Goal: Obtain resource: Download file/media

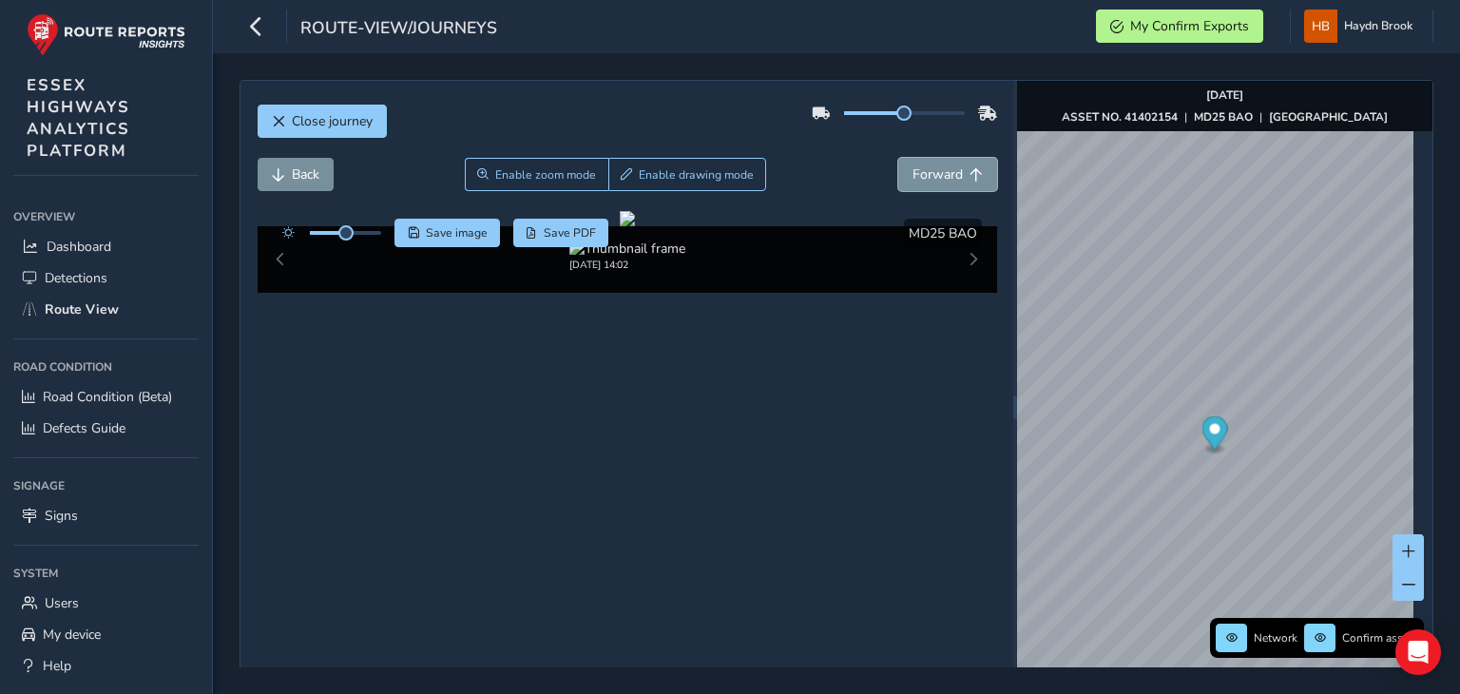
click at [939, 165] on span "Forward" at bounding box center [937, 174] width 50 height 18
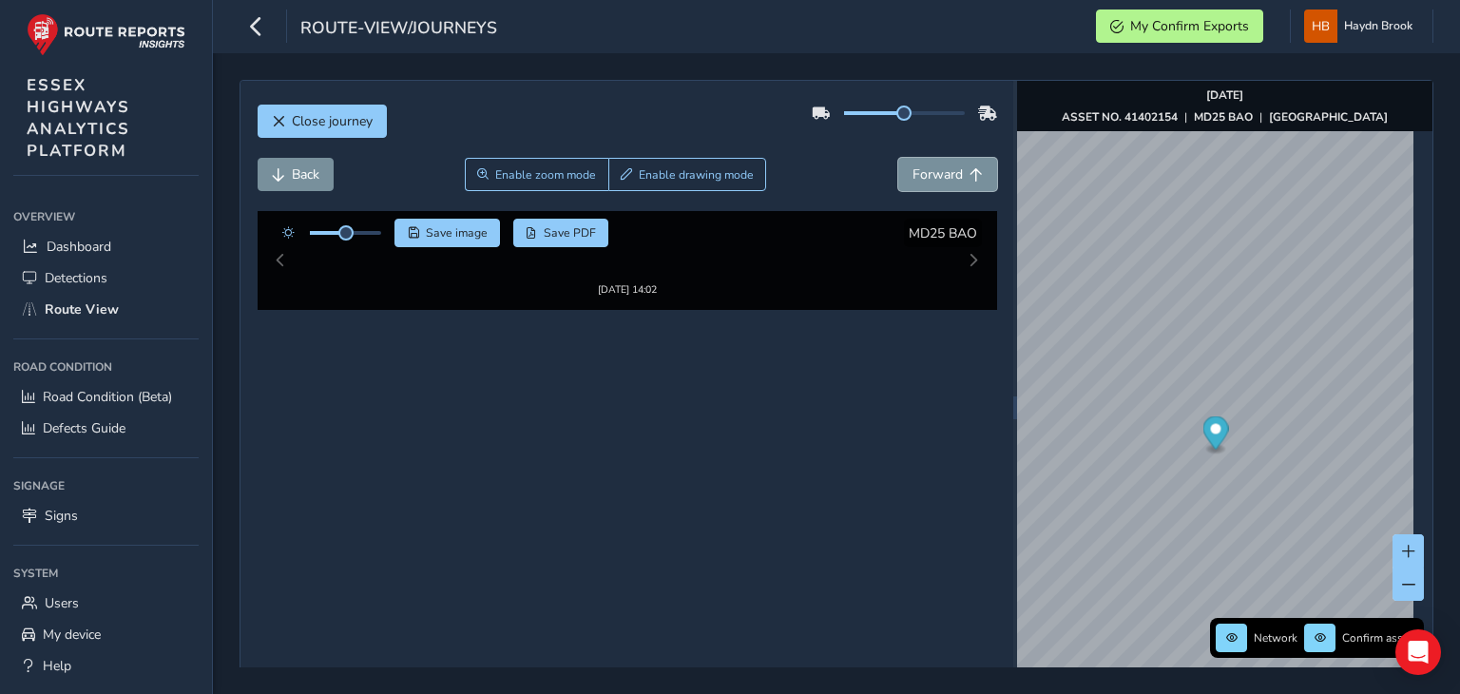
click at [939, 165] on span "Forward" at bounding box center [937, 174] width 50 height 18
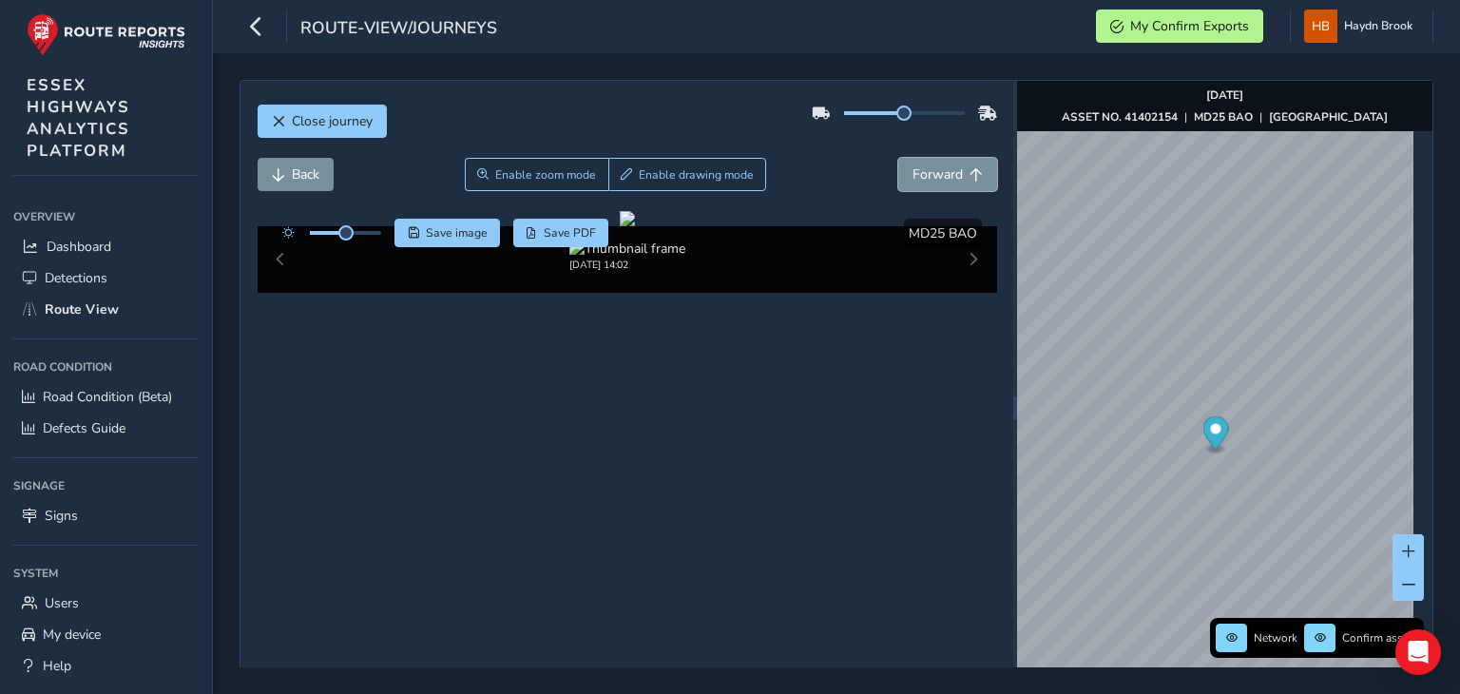
click at [939, 165] on span "Forward" at bounding box center [937, 174] width 50 height 18
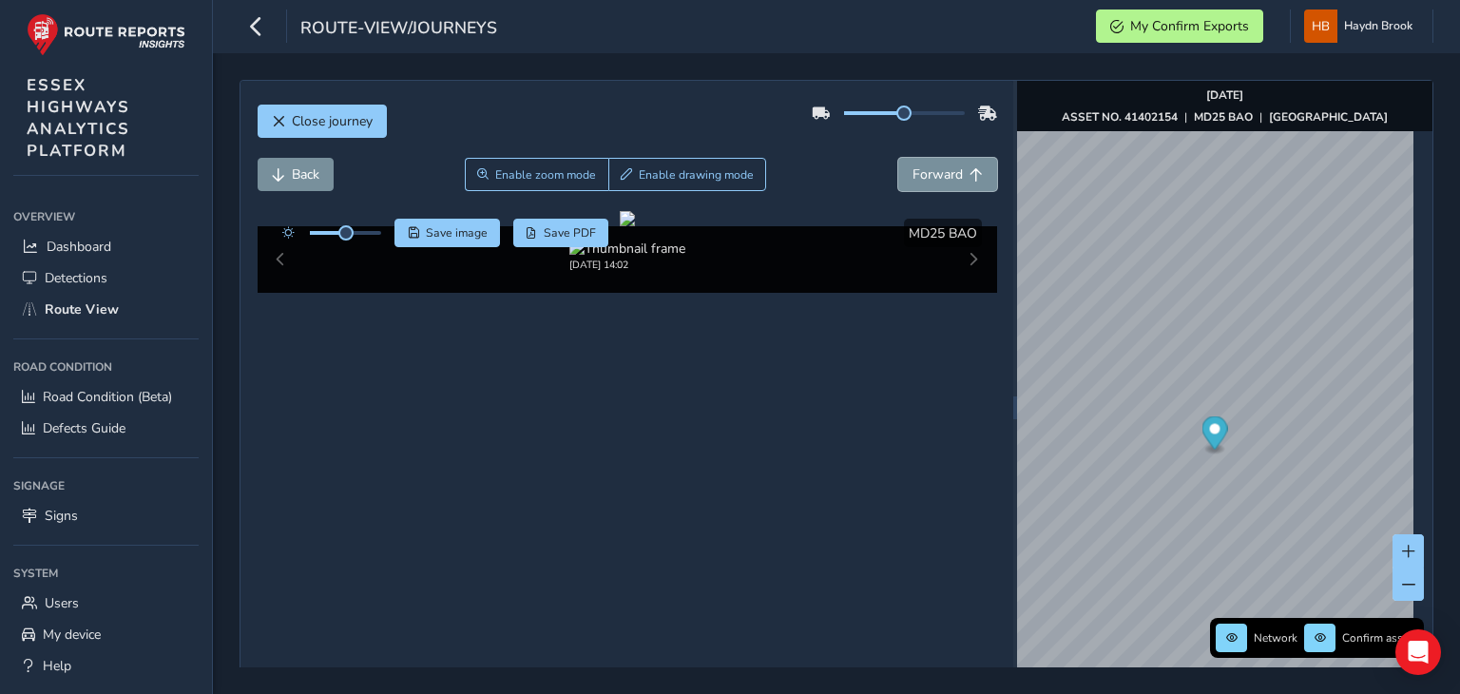
click at [939, 165] on span "Forward" at bounding box center [937, 174] width 50 height 18
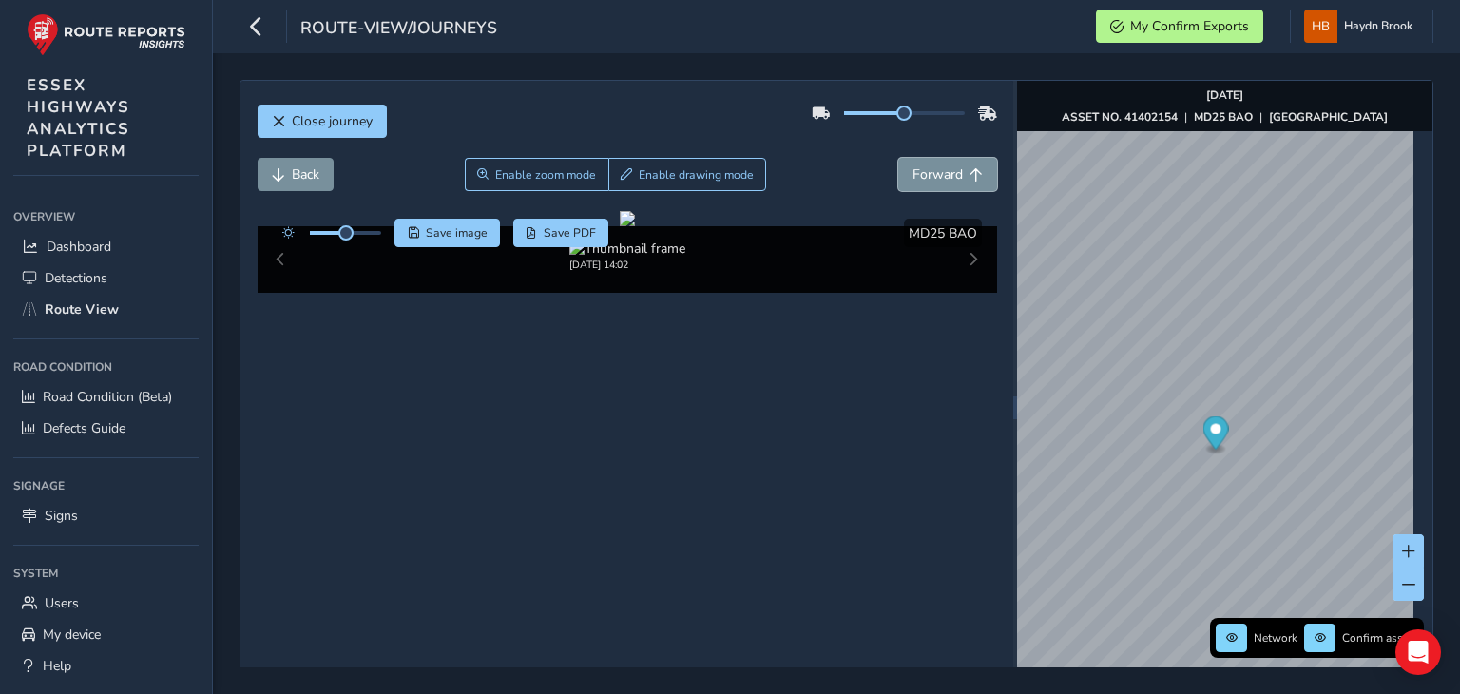
click at [939, 165] on span "Forward" at bounding box center [937, 174] width 50 height 18
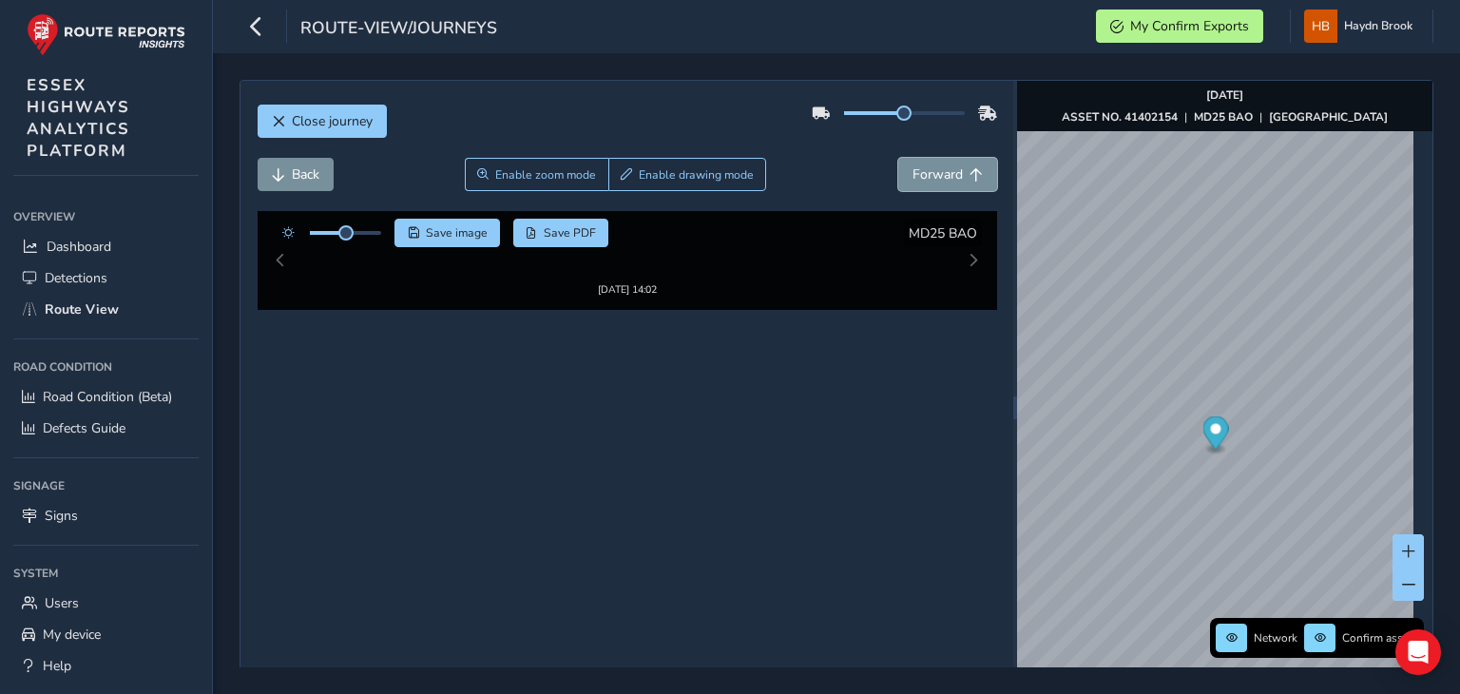
click at [939, 165] on span "Forward" at bounding box center [937, 174] width 50 height 18
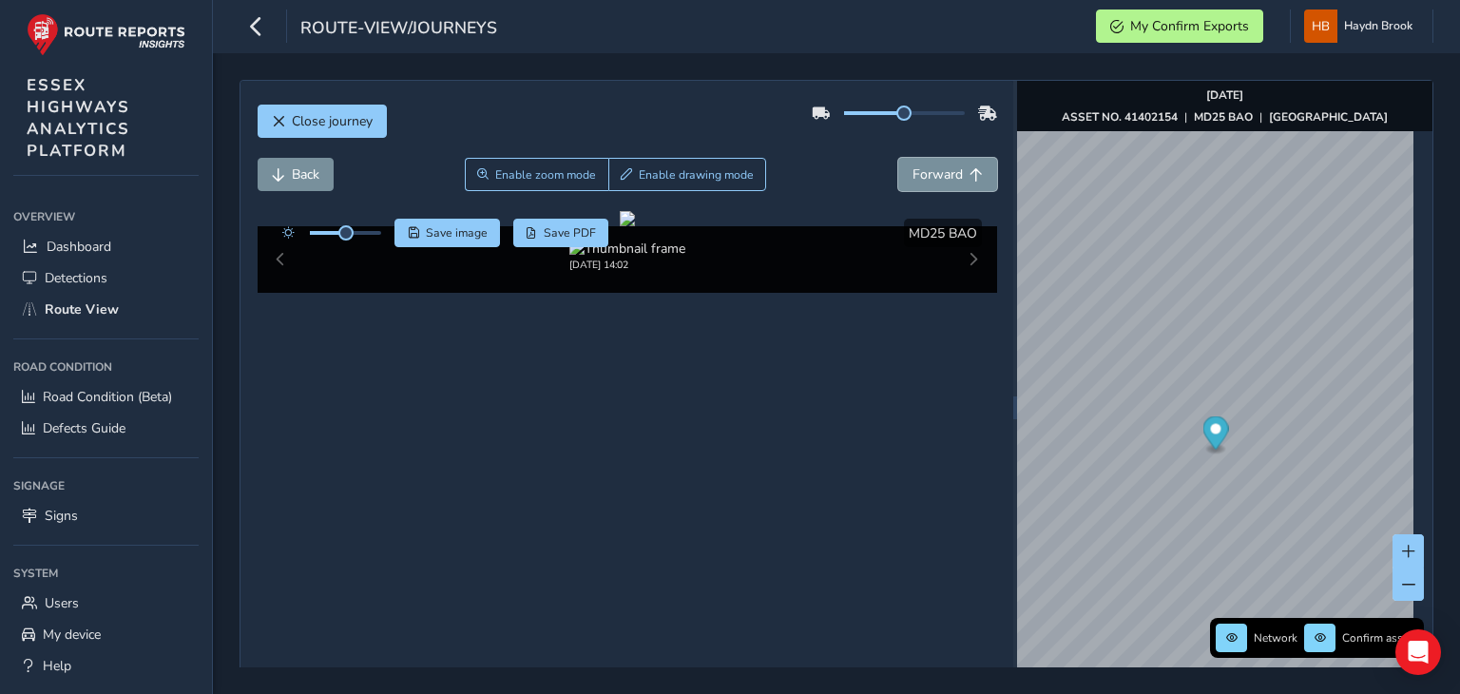
click at [939, 165] on span "Forward" at bounding box center [937, 174] width 50 height 18
click at [441, 232] on span "Save image" at bounding box center [457, 232] width 62 height 15
click at [916, 177] on span "Forward" at bounding box center [937, 174] width 50 height 18
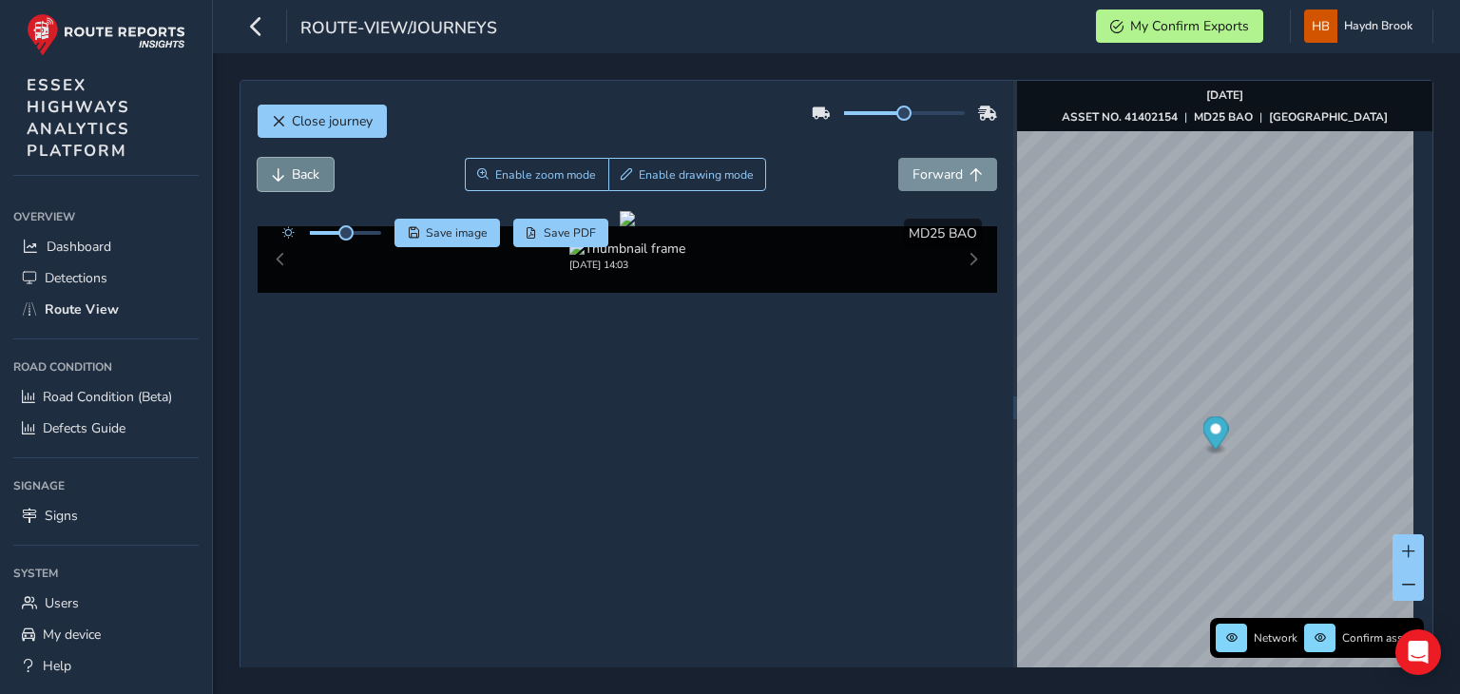
click at [289, 175] on button "Back" at bounding box center [296, 174] width 76 height 33
click at [470, 230] on span "Save image" at bounding box center [457, 232] width 62 height 15
click at [927, 176] on span "Forward" at bounding box center [937, 174] width 50 height 18
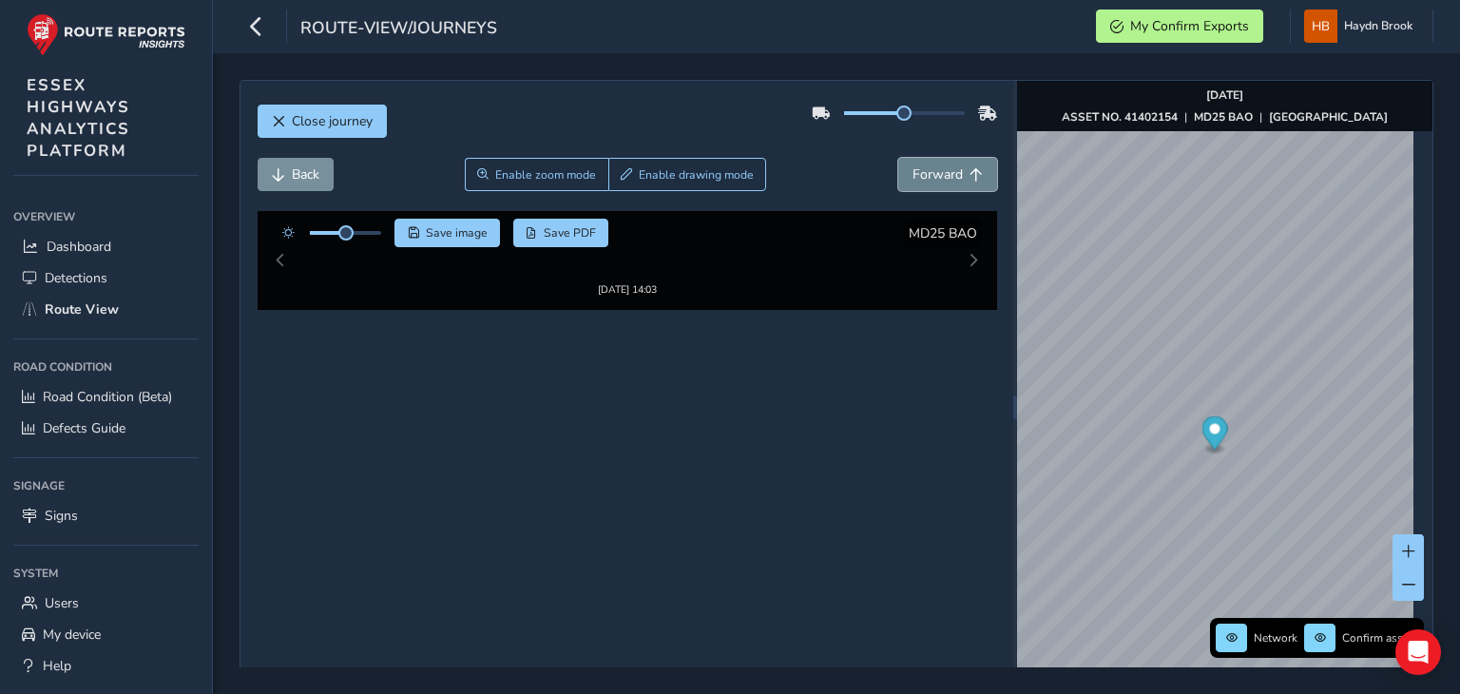
click at [927, 176] on span "Forward" at bounding box center [937, 174] width 50 height 18
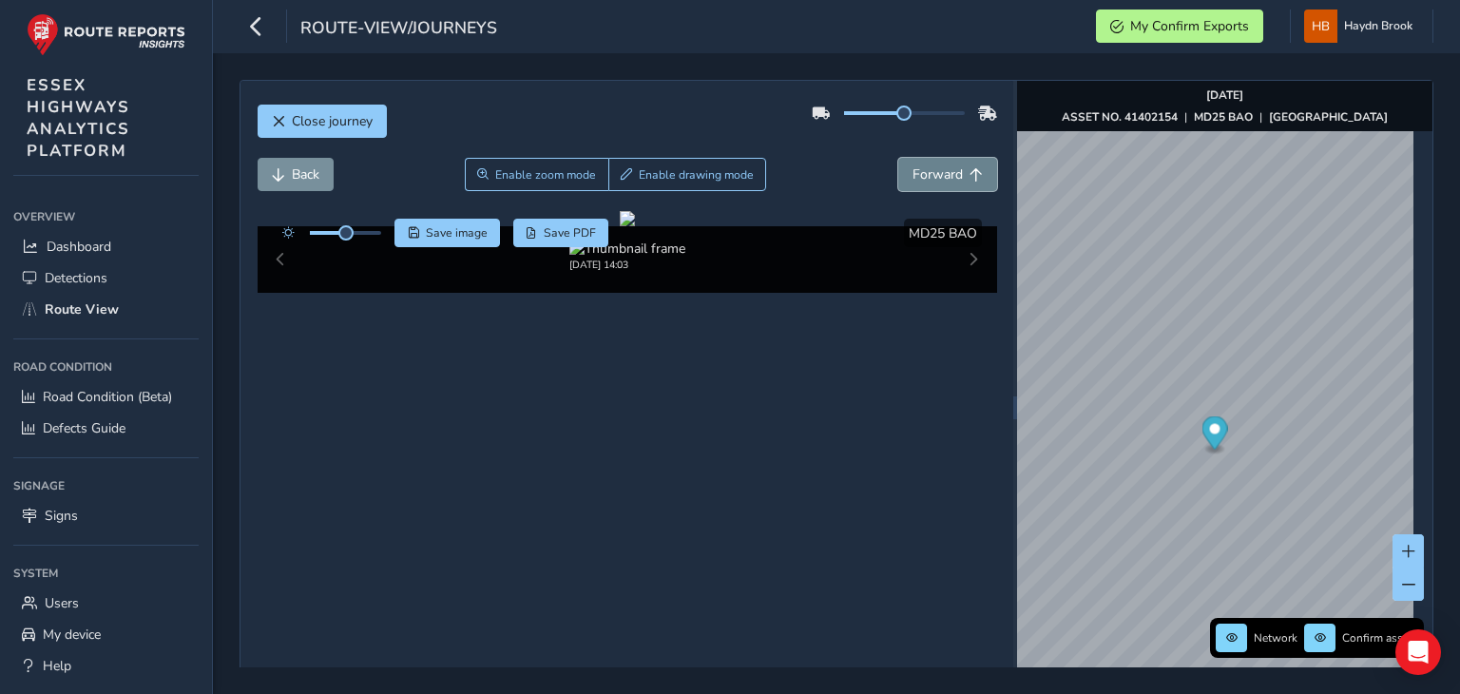
click at [927, 176] on span "Forward" at bounding box center [937, 174] width 50 height 18
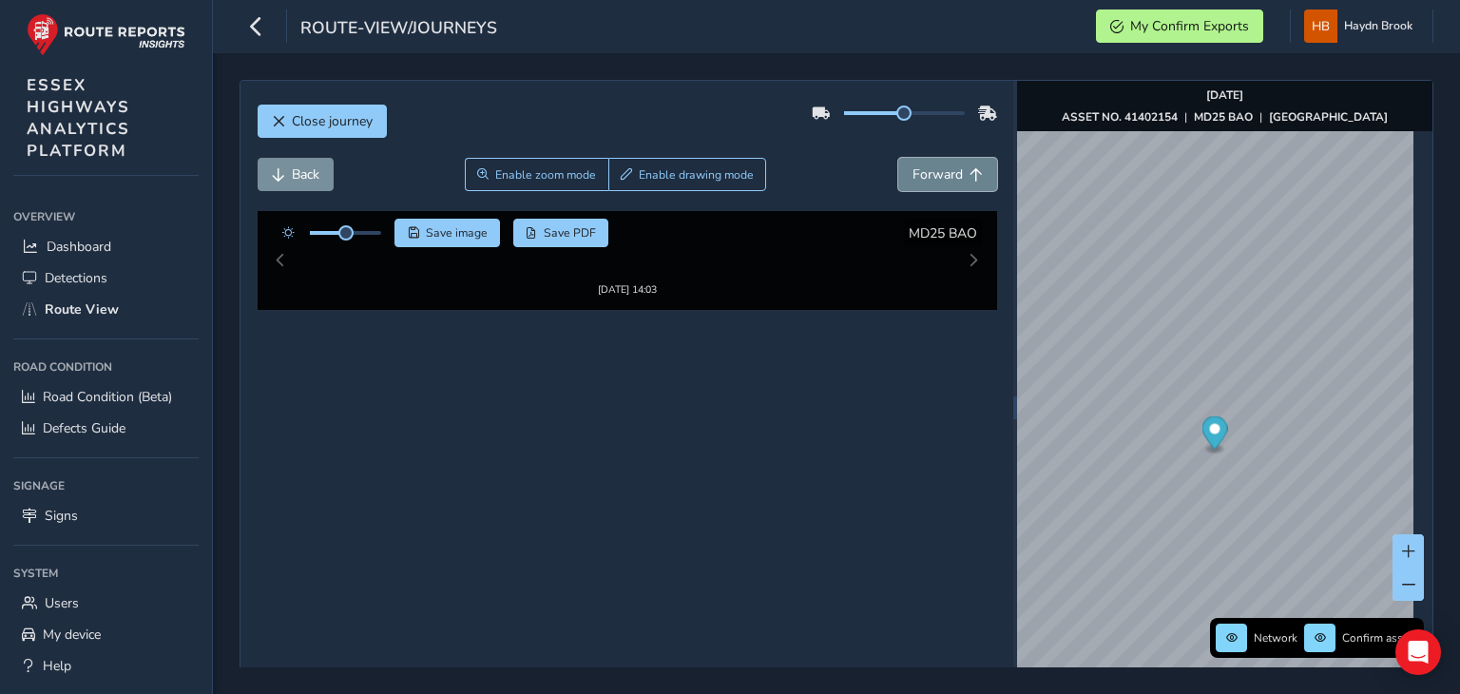
click at [927, 176] on span "Forward" at bounding box center [937, 174] width 50 height 18
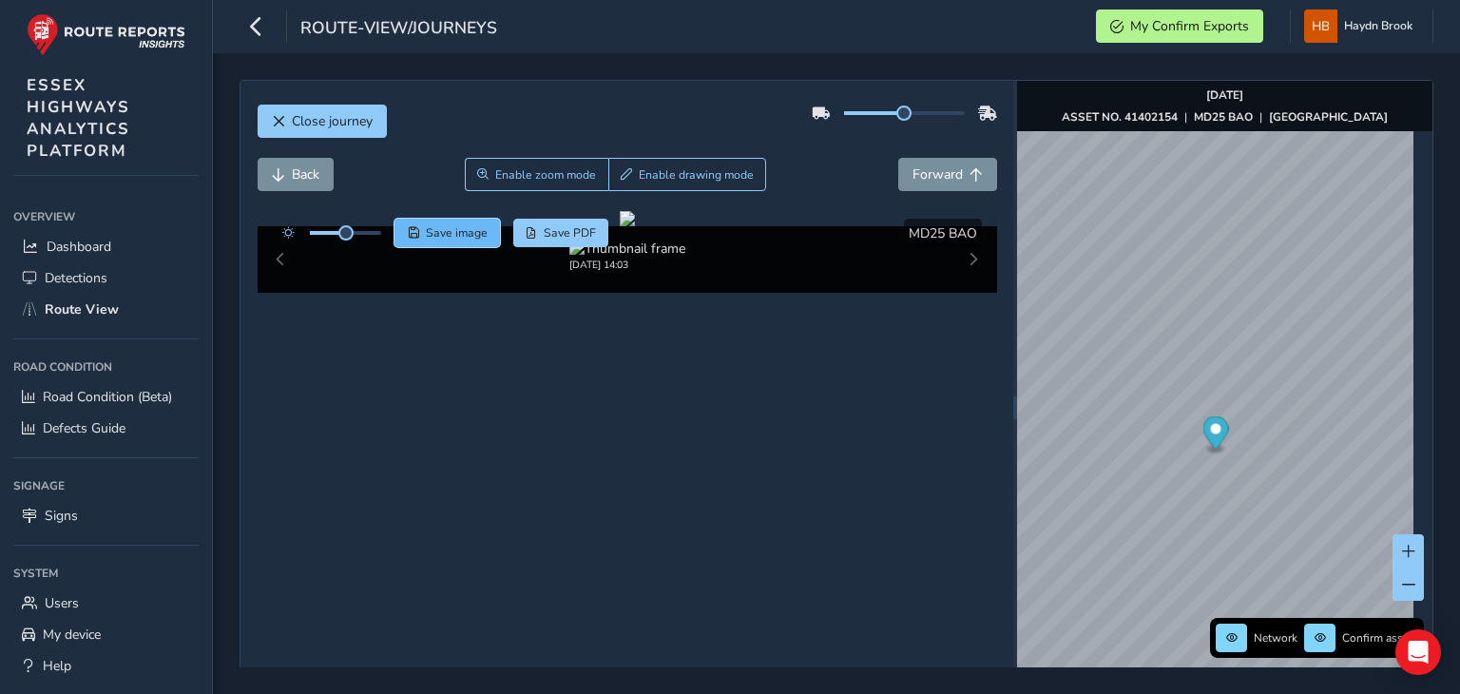
click at [456, 239] on span "Save image" at bounding box center [457, 232] width 62 height 15
click at [920, 180] on span "Forward" at bounding box center [937, 174] width 50 height 18
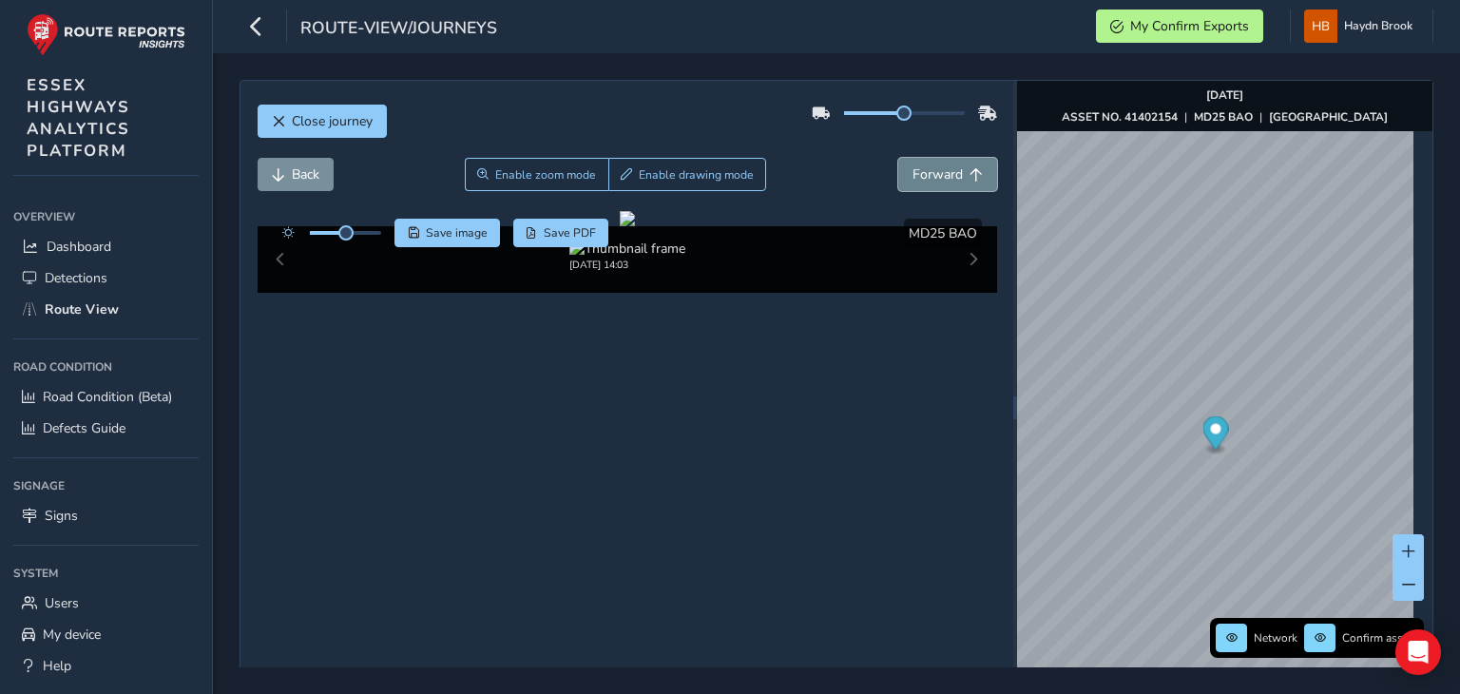
click at [920, 180] on span "Forward" at bounding box center [937, 174] width 50 height 18
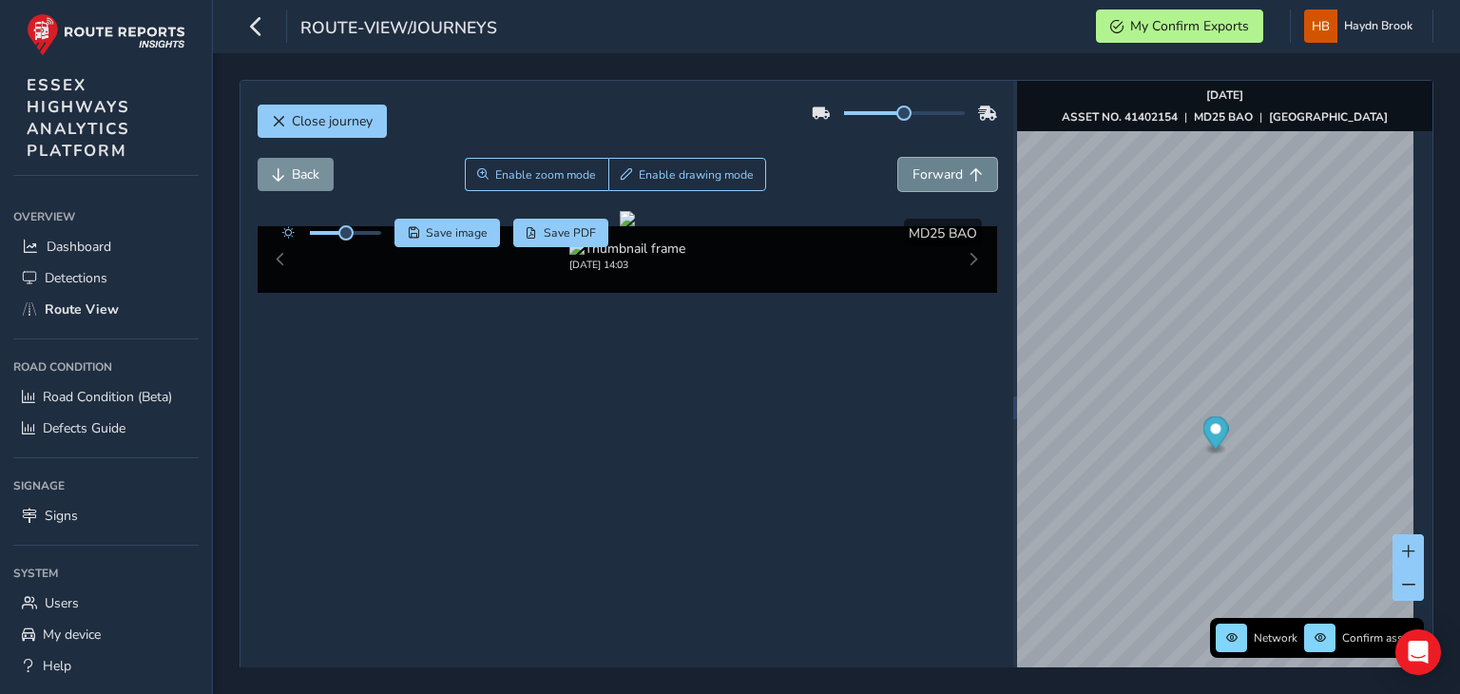
click at [920, 180] on span "Forward" at bounding box center [937, 174] width 50 height 18
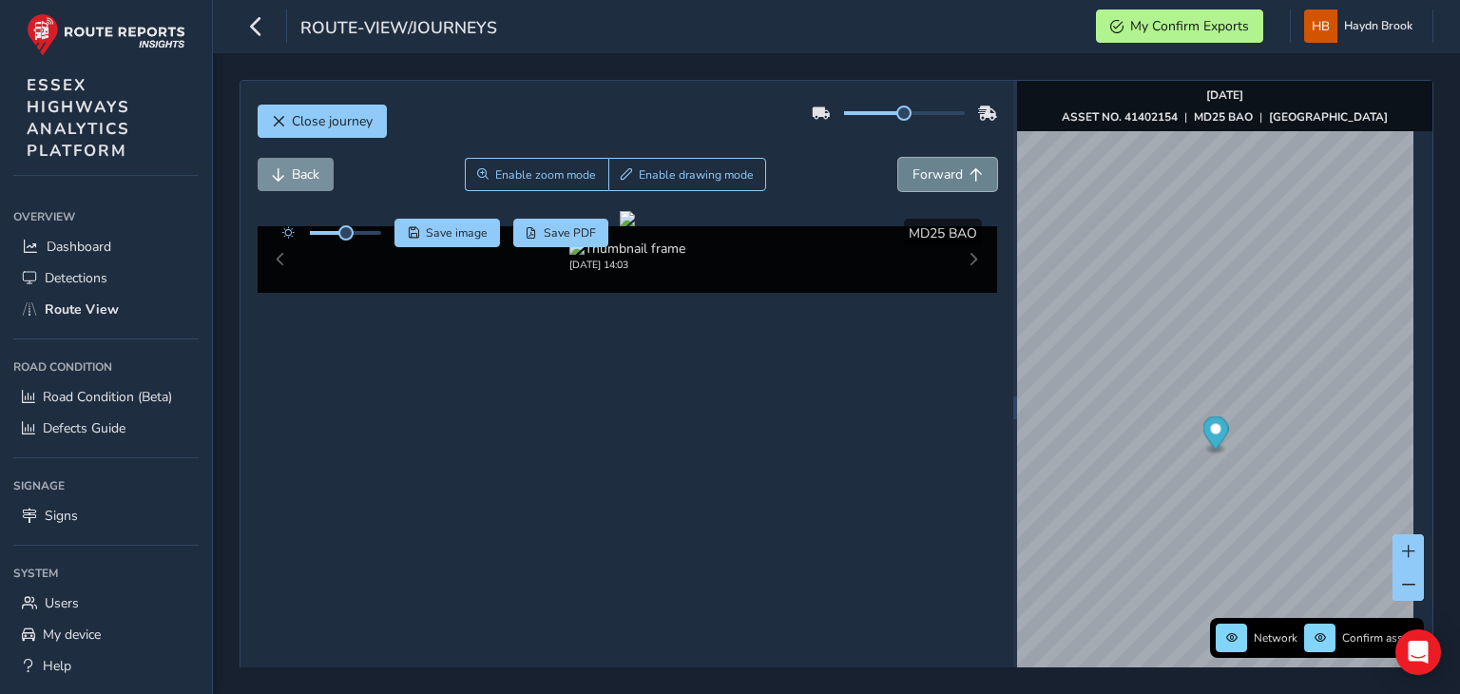
click at [920, 180] on span "Forward" at bounding box center [937, 174] width 50 height 18
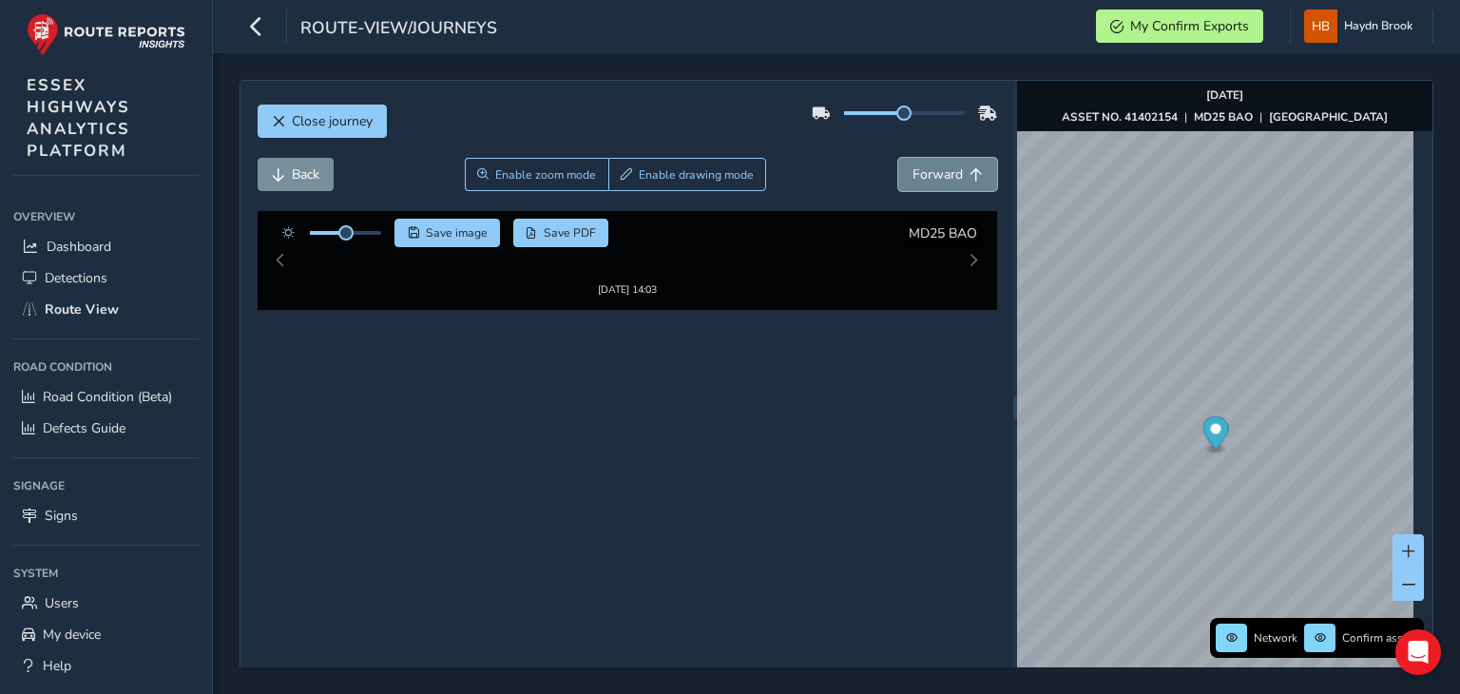
click at [920, 180] on span "Forward" at bounding box center [937, 174] width 50 height 18
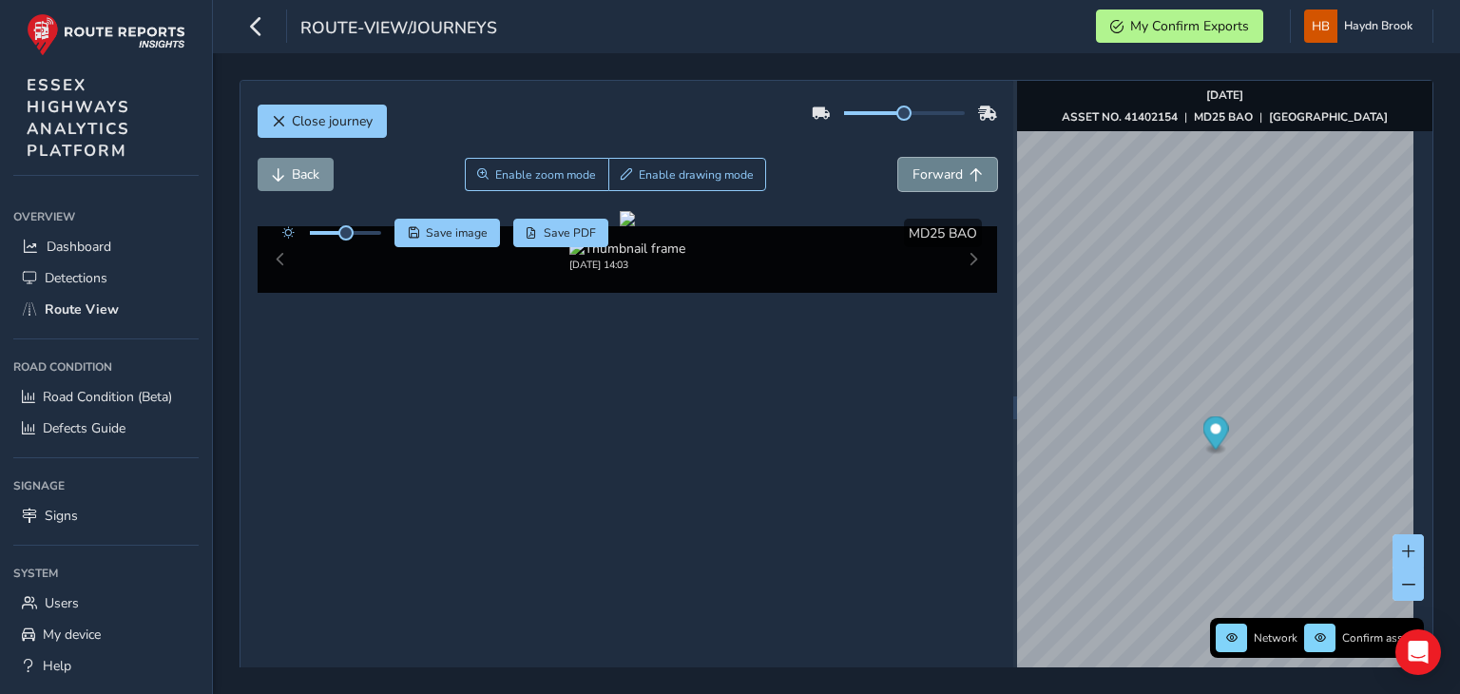
click at [920, 180] on span "Forward" at bounding box center [937, 174] width 50 height 18
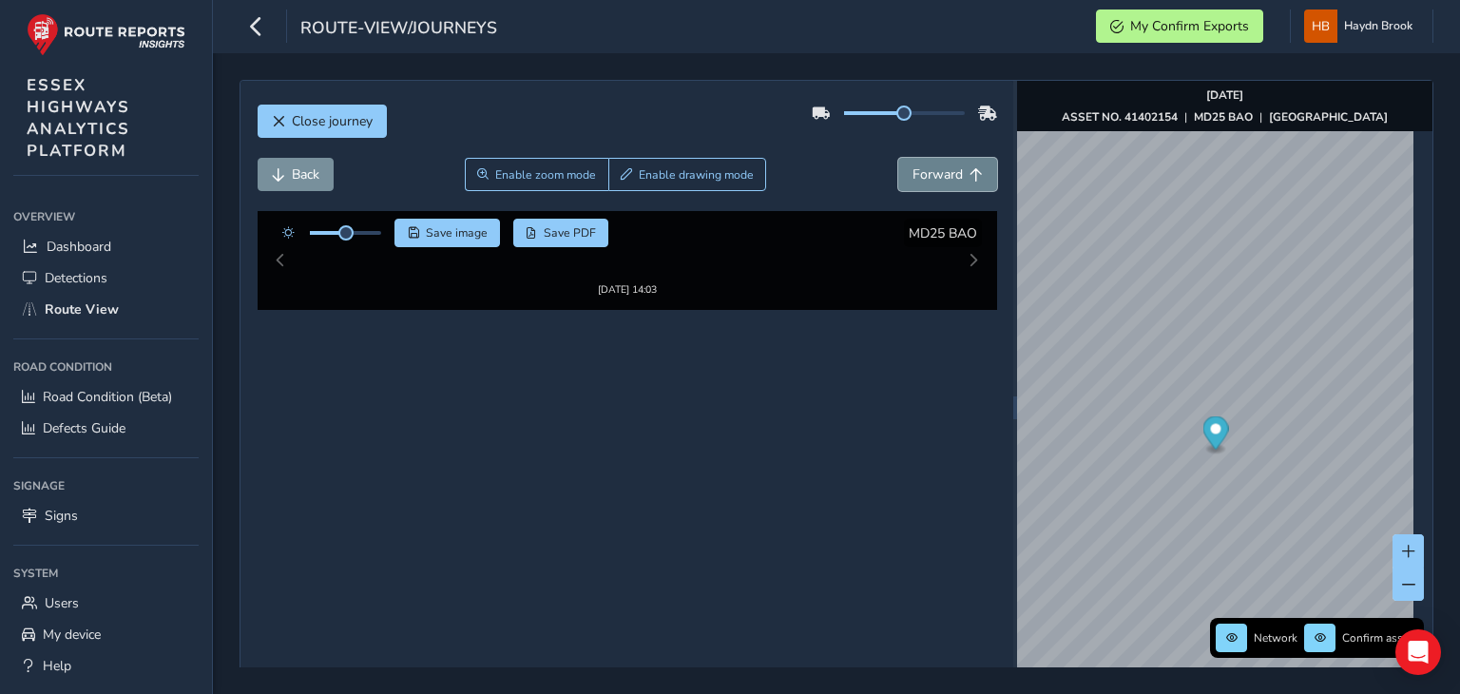
click at [920, 180] on span "Forward" at bounding box center [937, 174] width 50 height 18
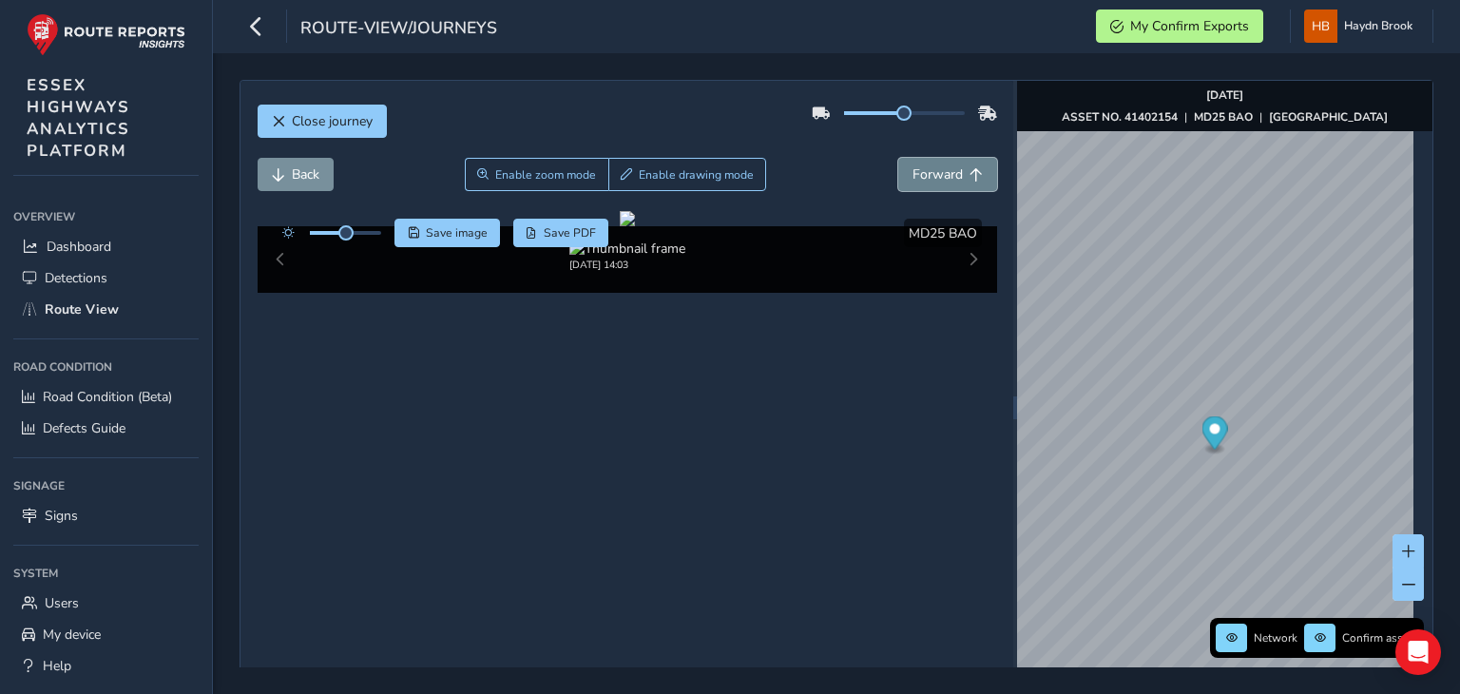
click at [920, 180] on span "Forward" at bounding box center [937, 174] width 50 height 18
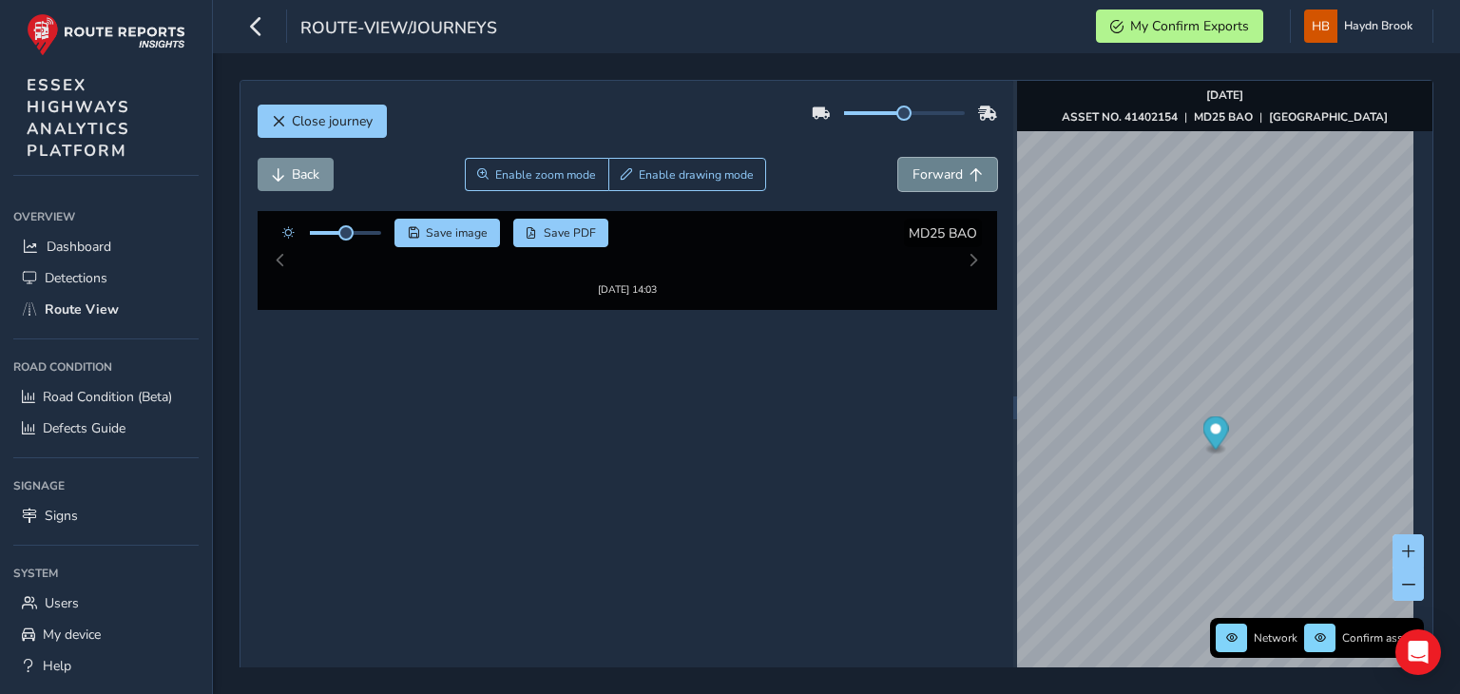
click at [920, 180] on span "Forward" at bounding box center [937, 174] width 50 height 18
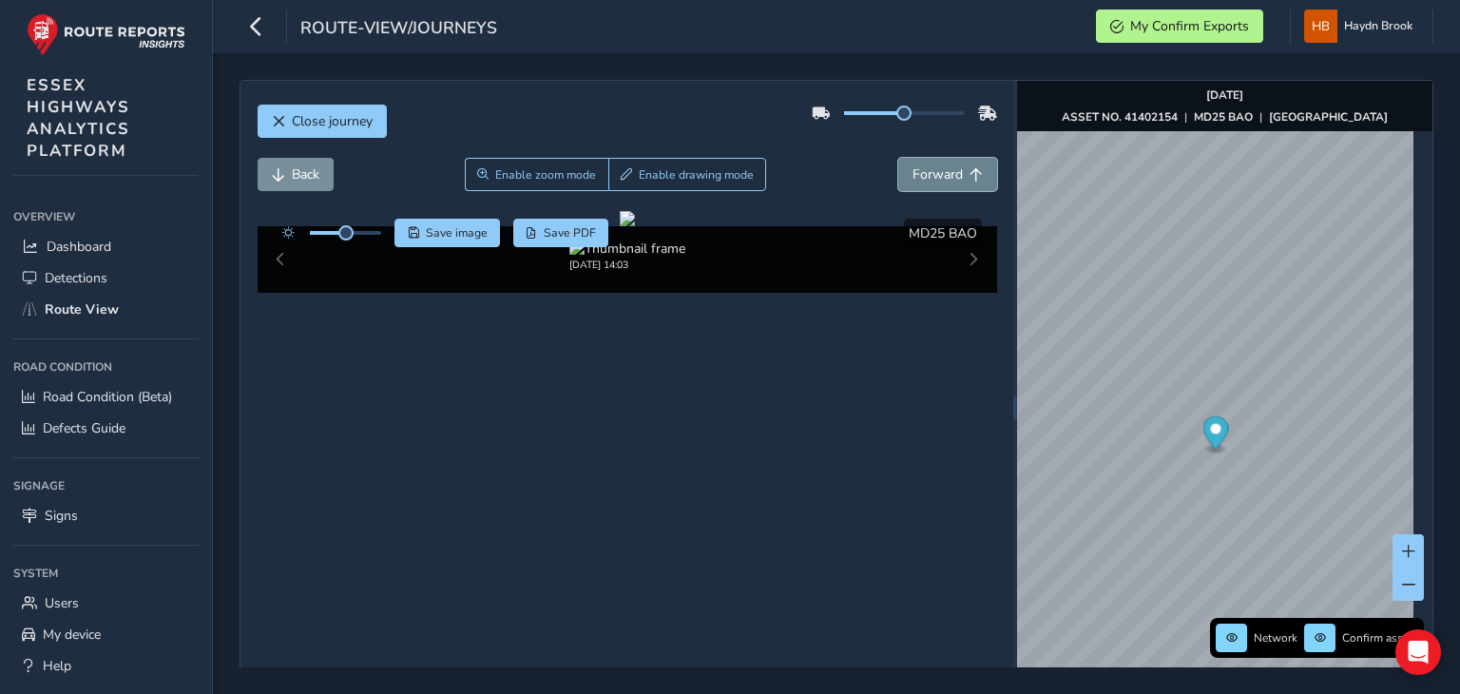
click at [920, 180] on span "Forward" at bounding box center [937, 174] width 50 height 18
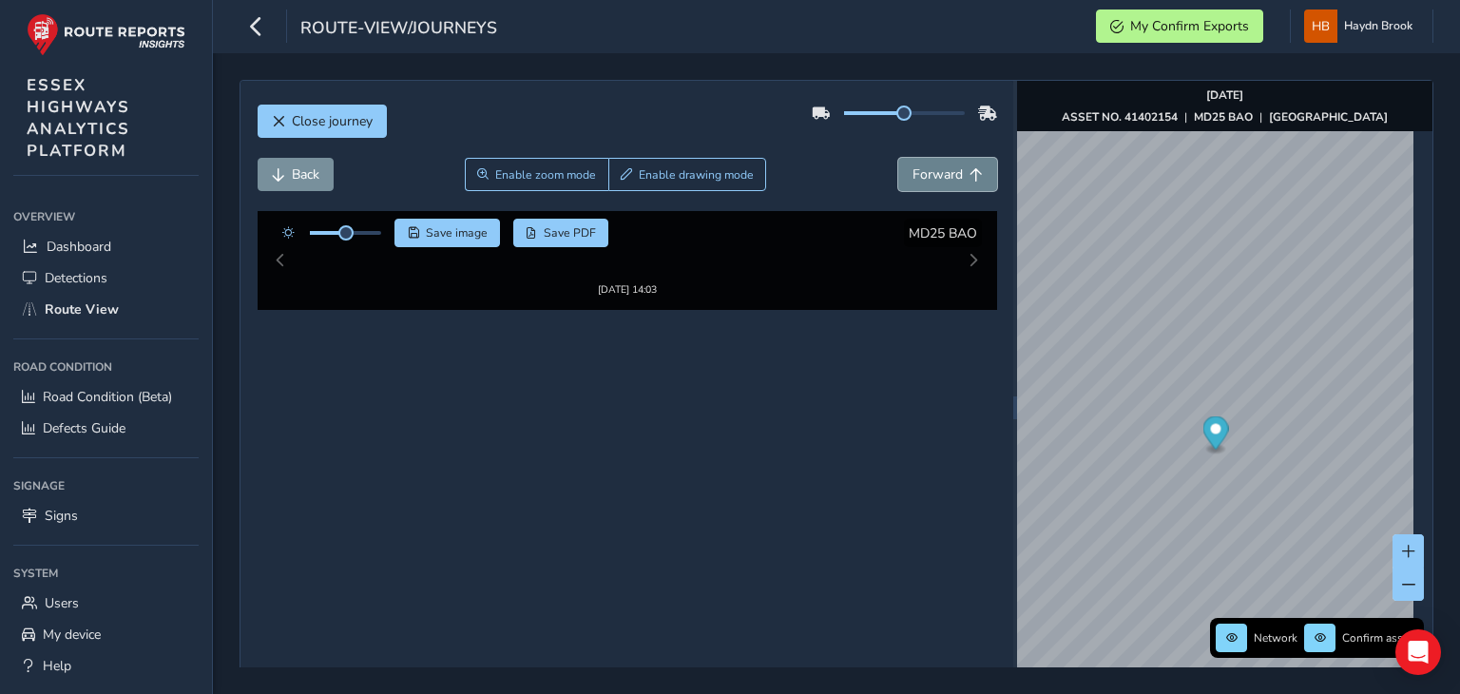
click at [920, 180] on span "Forward" at bounding box center [937, 174] width 50 height 18
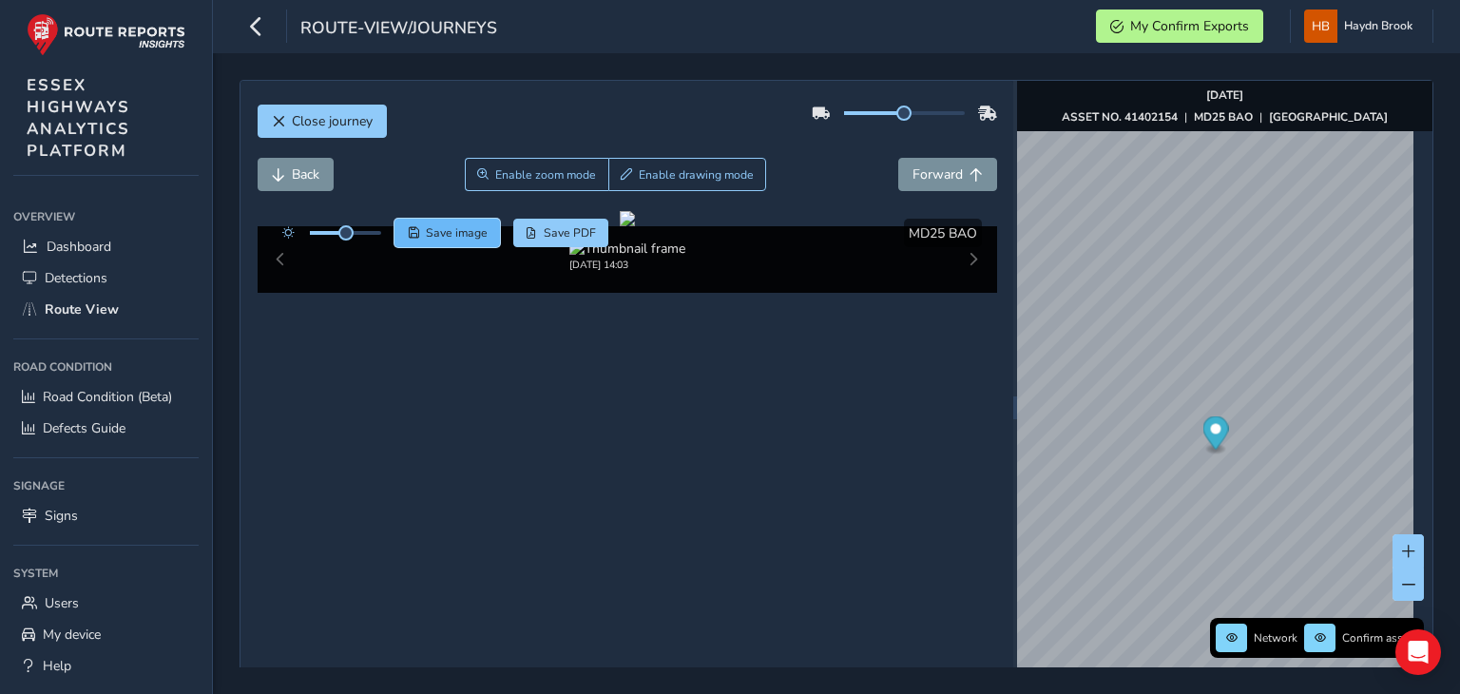
click at [459, 236] on span "Save image" at bounding box center [457, 232] width 62 height 15
click at [974, 176] on button "Forward" at bounding box center [947, 174] width 99 height 33
click at [431, 228] on span "Save image" at bounding box center [457, 232] width 62 height 15
